Goal: Task Accomplishment & Management: Manage account settings

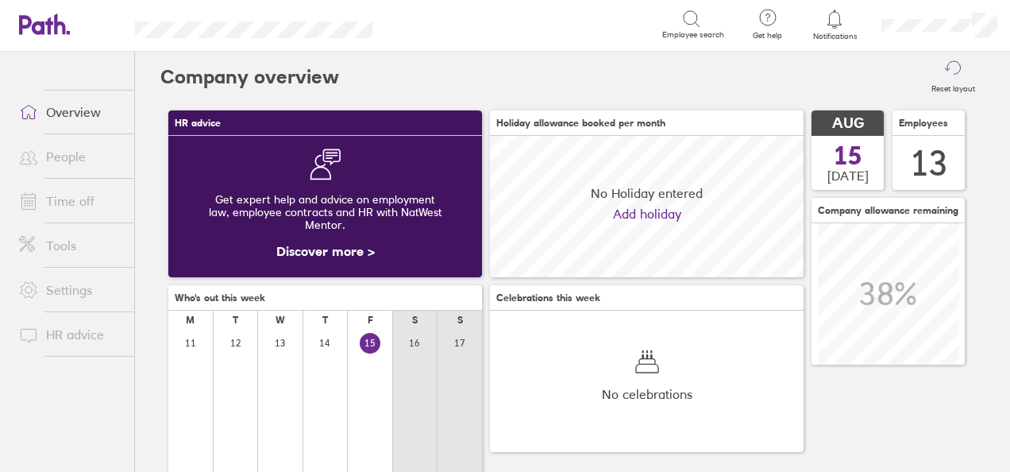
scroll to position [141, 313]
click at [70, 195] on link "Time off" at bounding box center [70, 201] width 128 height 32
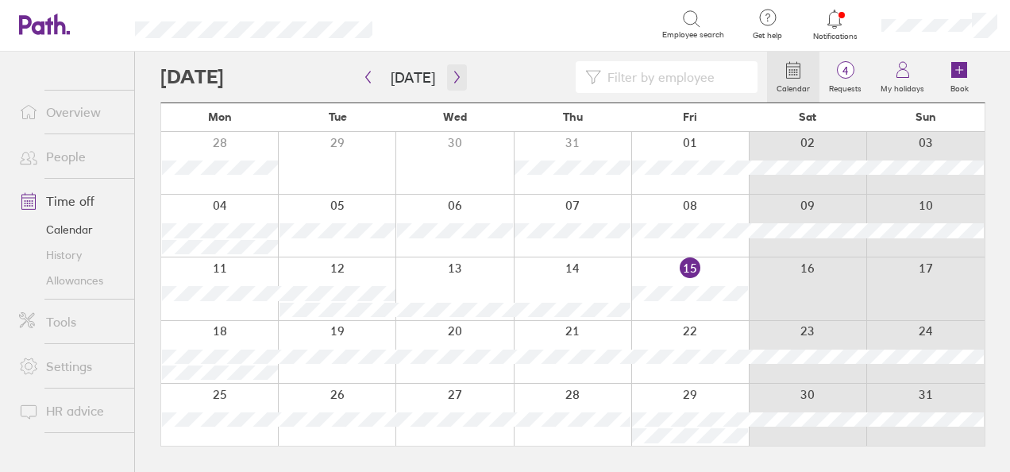
click at [454, 73] on icon "button" at bounding box center [456, 77] width 5 height 12
